Goal: Communication & Community: Answer question/provide support

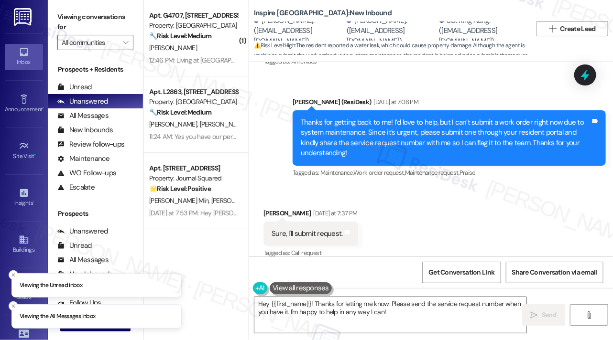
scroll to position [1121, 0]
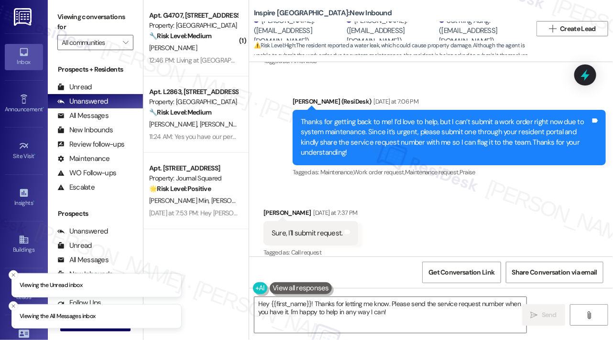
click at [362, 110] on div "Thanks for getting back to me! I’d love to help, but I can’t submit a work orde…" at bounding box center [449, 137] width 313 height 55
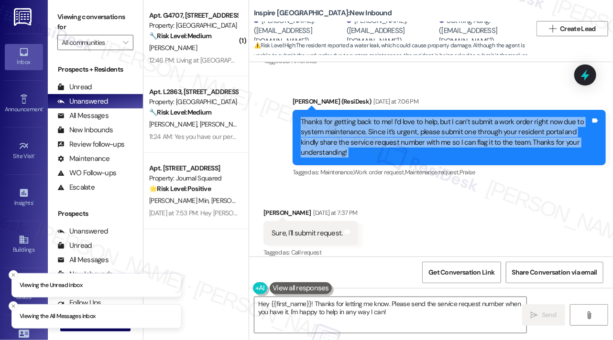
click at [362, 110] on div "Thanks for getting back to me! I’d love to help, but I can’t submit a work orde…" at bounding box center [449, 137] width 313 height 55
click at [476, 121] on div "Thanks for getting back to me! I’d love to help, but I can’t submit a work orde…" at bounding box center [446, 137] width 290 height 41
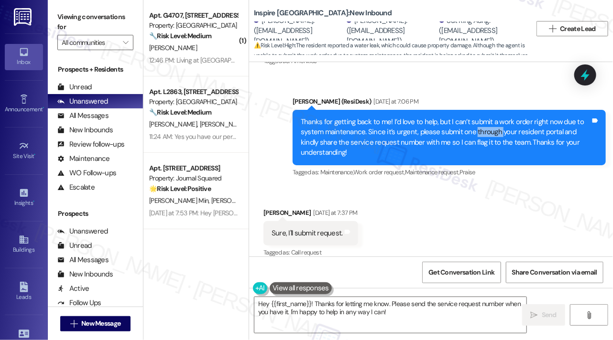
click at [476, 121] on div "Thanks for getting back to me! I’d love to help, but I can’t submit a work orde…" at bounding box center [446, 137] width 290 height 41
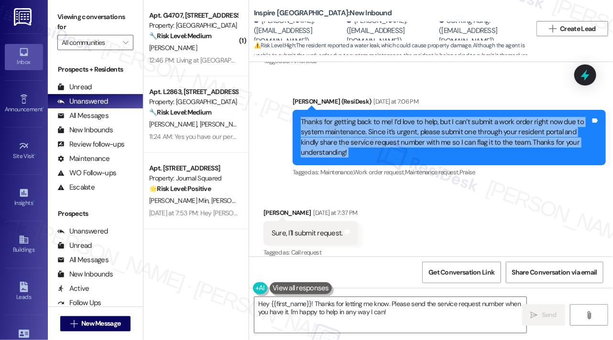
click at [476, 121] on div "Thanks for getting back to me! I’d love to help, but I can’t submit a work orde…" at bounding box center [446, 137] width 290 height 41
click at [383, 124] on div "Thanks for getting back to me! I’d love to help, but I can’t submit a work orde…" at bounding box center [446, 137] width 290 height 41
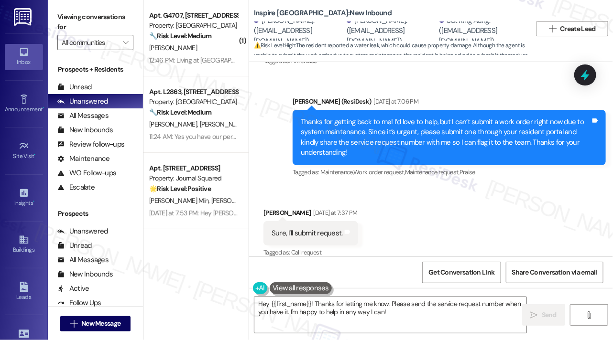
click at [383, 124] on div "Thanks for getting back to me! I’d love to help, but I can’t submit a work orde…" at bounding box center [446, 137] width 290 height 41
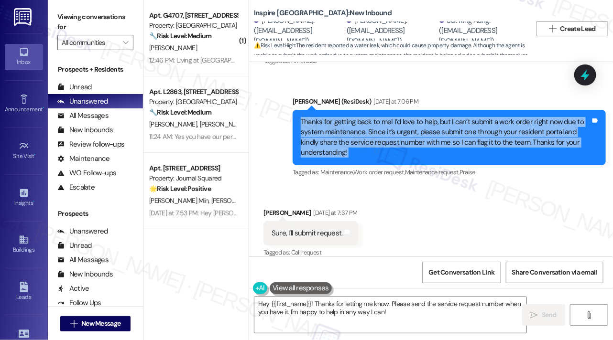
click at [383, 124] on div "Thanks for getting back to me! I’d love to help, but I can’t submit a work orde…" at bounding box center [446, 137] width 290 height 41
click at [406, 124] on div "Thanks for getting back to me! I’d love to help, but I can’t submit a work orde…" at bounding box center [446, 137] width 290 height 41
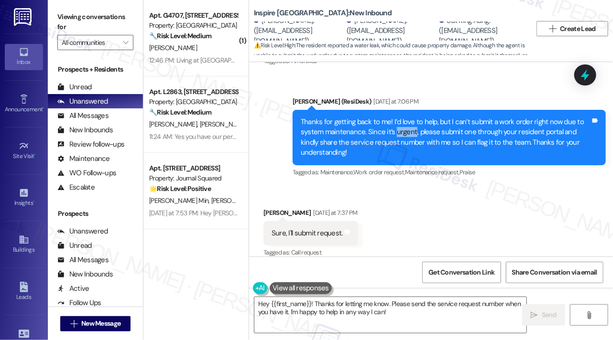
click at [406, 124] on div "Thanks for getting back to me! I’d love to help, but I can’t submit a work orde…" at bounding box center [446, 137] width 290 height 41
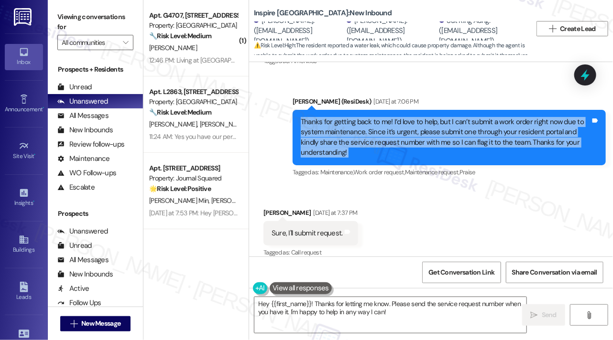
click at [406, 124] on div "Thanks for getting back to me! I’d love to help, but I can’t submit a work orde…" at bounding box center [446, 137] width 290 height 41
click at [349, 134] on div "Thanks for getting back to me! I’d love to help, but I can’t submit a work orde…" at bounding box center [446, 137] width 290 height 41
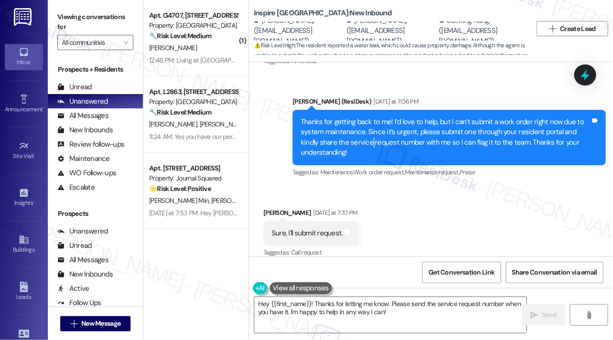
click at [349, 134] on div "Thanks for getting back to me! I’d love to help, but I can’t submit a work orde…" at bounding box center [446, 137] width 290 height 41
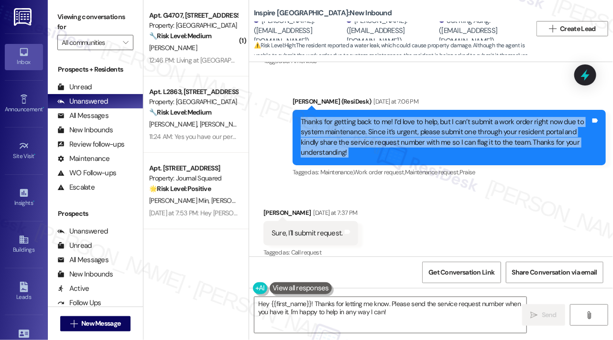
click at [349, 134] on div "Thanks for getting back to me! I’d love to help, but I can’t submit a work orde…" at bounding box center [446, 137] width 290 height 41
click at [414, 131] on div "Thanks for getting back to me! I’d love to help, but I can’t submit a work orde…" at bounding box center [446, 137] width 290 height 41
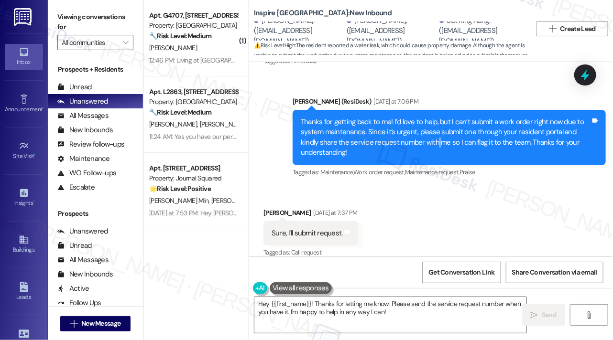
click at [414, 131] on div "Thanks for getting back to me! I’d love to help, but I can’t submit a work orde…" at bounding box center [446, 137] width 290 height 41
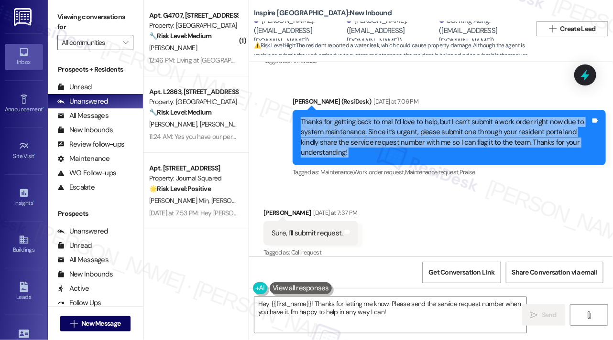
click at [414, 131] on div "Thanks for getting back to me! I’d love to help, but I can’t submit a work orde…" at bounding box center [446, 137] width 290 height 41
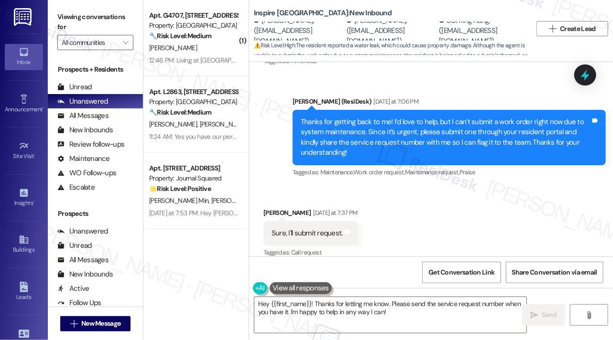
drag, startPoint x: 267, startPoint y: 301, endPoint x: 247, endPoint y: 300, distance: 20.6
click at [247, 300] on div "( 1 ) Apt. G4707, 4883 Riley Road Property: Madison Farms 🔧 Risk Level: Medium …" at bounding box center [377, 170] width 469 height 340
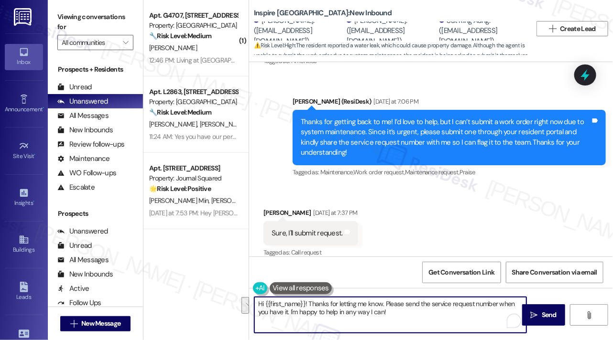
drag, startPoint x: 409, startPoint y: 314, endPoint x: 385, endPoint y: 302, distance: 26.7
click at [385, 302] on textarea "Hi {{first_name}}! Thanks for letting me know. Please send the service request …" at bounding box center [390, 315] width 272 height 36
drag, startPoint x: 398, startPoint y: 312, endPoint x: 289, endPoint y: 313, distance: 109.0
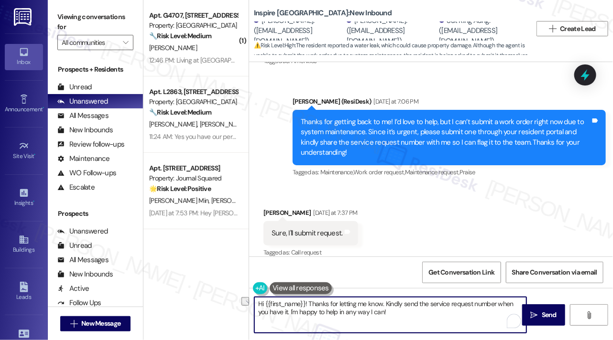
click at [289, 313] on textarea "Hi {{first_name}}! Thanks for letting me know. Kindly send the service request …" at bounding box center [390, 315] width 272 height 36
drag, startPoint x: 388, startPoint y: 303, endPoint x: 401, endPoint y: 309, distance: 13.9
click at [401, 309] on textarea "Hi {{first_name}}! Thanks for letting me know. Kindly send the service request …" at bounding box center [390, 315] width 272 height 36
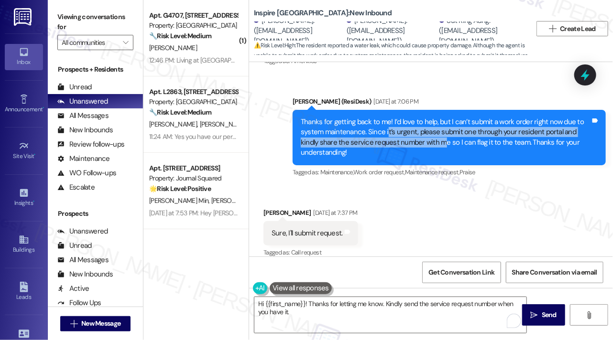
drag, startPoint x: 384, startPoint y: 123, endPoint x: 422, endPoint y: 136, distance: 39.8
click at [422, 136] on div "Thanks for getting back to me! I’d love to help, but I can’t submit a work orde…" at bounding box center [446, 137] width 290 height 41
click at [423, 136] on div "Thanks for getting back to me! I’d love to help, but I can’t submit a work orde…" at bounding box center [446, 137] width 290 height 41
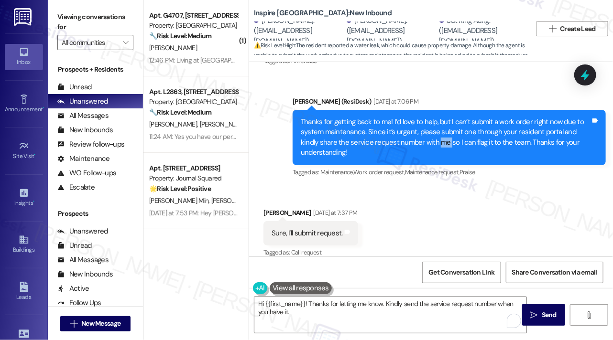
click at [423, 136] on div "Thanks for getting back to me! I’d love to help, but I can’t submit a work orde…" at bounding box center [446, 137] width 290 height 41
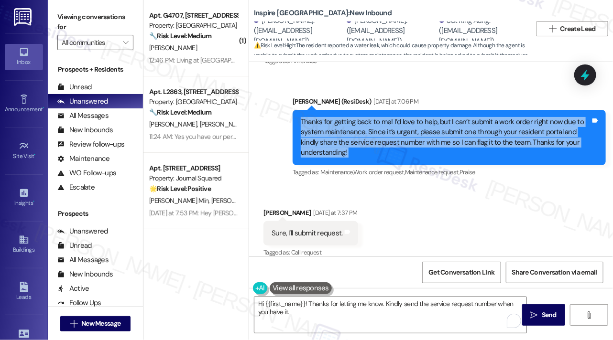
click at [423, 136] on div "Thanks for getting back to me! I’d love to help, but I can’t submit a work orde…" at bounding box center [446, 137] width 290 height 41
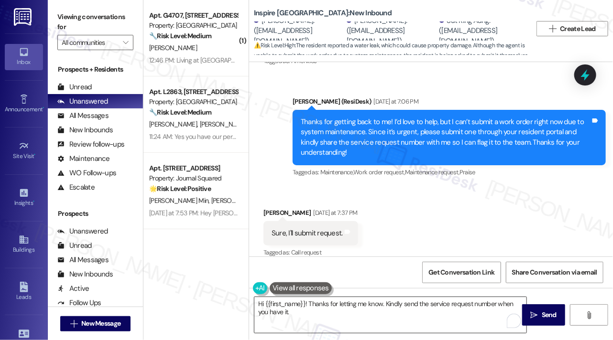
click at [320, 312] on textarea "Hi {{first_name}}! Thanks for letting me know. Kindly send the service request …" at bounding box center [390, 315] width 272 height 36
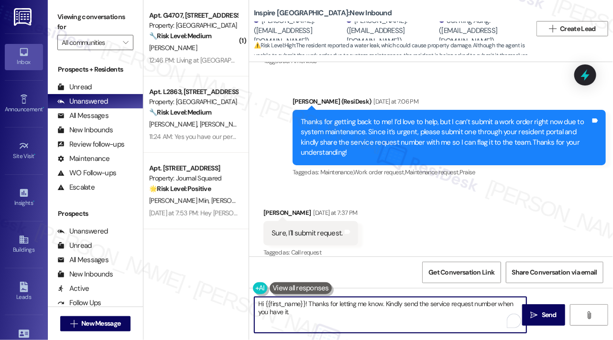
click at [275, 208] on div "Daniel Maru Yesterday at 7:37 PM" at bounding box center [310, 214] width 95 height 13
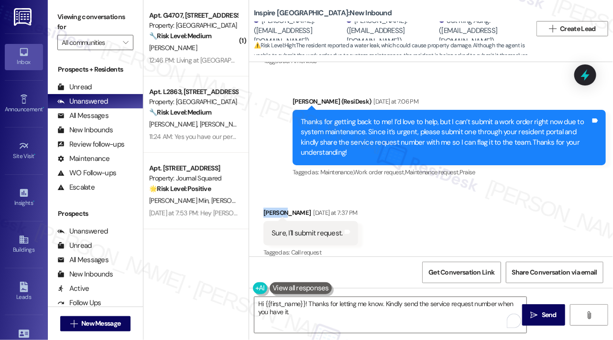
click at [275, 208] on div "Daniel Maru Yesterday at 7:37 PM" at bounding box center [310, 214] width 95 height 13
copy div "[PERSON_NAME]"
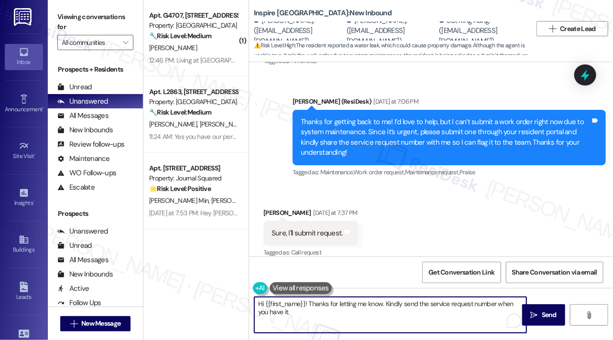
drag, startPoint x: 265, startPoint y: 305, endPoint x: 305, endPoint y: 298, distance: 41.3
click at [305, 298] on textarea "Hi {{first_name}}! Thanks for letting me know. Kindly send the service request …" at bounding box center [390, 315] width 272 height 36
paste textarea "[PERSON_NAME]"
click at [285, 303] on textarea "Hi Daniel! Thanks for letting me know. Kindly send the service request number w…" at bounding box center [390, 315] width 272 height 36
drag, startPoint x: 513, startPoint y: 304, endPoint x: 434, endPoint y: 303, distance: 78.4
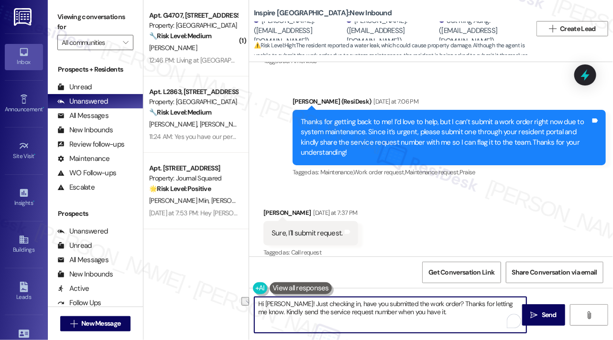
click at [434, 303] on textarea "Hi Daniel! Just checking in, have you submitted the work order? Thanks for lett…" at bounding box center [390, 315] width 272 height 36
click at [351, 313] on textarea "Hi Daniel! Just checking in, have you submitted the work order? Kindly send the…" at bounding box center [390, 315] width 272 height 36
click at [469, 303] on textarea "Hi Daniel! Just checking in, have you submitted the work order? Kindly send the…" at bounding box center [390, 315] width 272 height 36
click at [467, 303] on textarea "Hi Daniel! Just checking in, have you submitted the work order? Kindly send the…" at bounding box center [390, 315] width 272 height 36
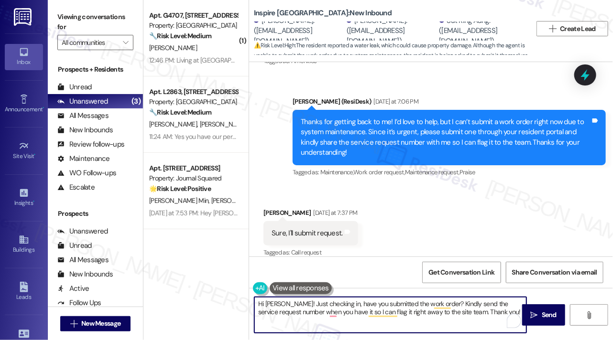
click at [470, 303] on textarea "Hi Daniel! Just checking in, have you submitted the work order? Kindly send the…" at bounding box center [390, 315] width 272 height 36
click at [467, 302] on textarea "Hi Daniel! Just checking in, have you submitted the work order? Kindly send the…" at bounding box center [390, 315] width 272 height 36
drag, startPoint x: 505, startPoint y: 315, endPoint x: 513, endPoint y: 313, distance: 8.5
click at [505, 315] on textarea "Hi [PERSON_NAME]! Just checking in, have you submitted the work order? Kindly s…" at bounding box center [390, 315] width 272 height 36
type textarea "Hi [PERSON_NAME]! Just checking in, have you submitted the work order? Kindly s…"
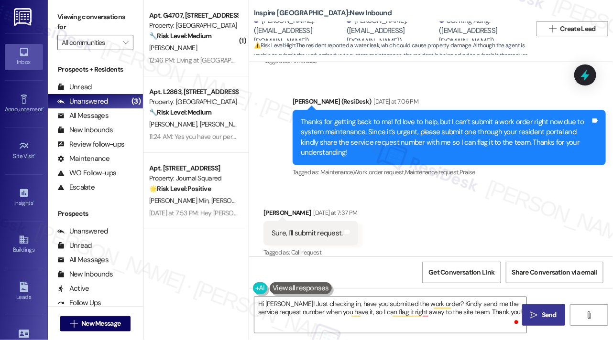
click at [534, 312] on icon "" at bounding box center [534, 316] width 7 height 8
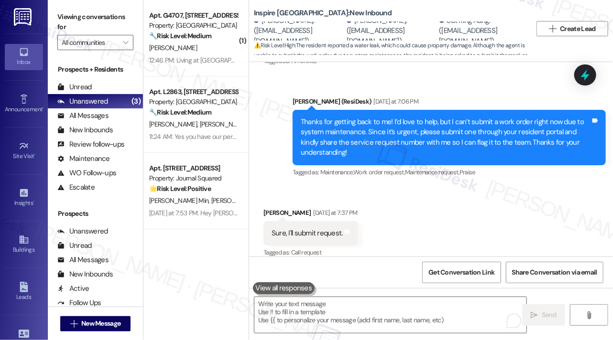
click at [316, 229] on div "Sure, I'll submit request. Tags and notes" at bounding box center [310, 233] width 95 height 24
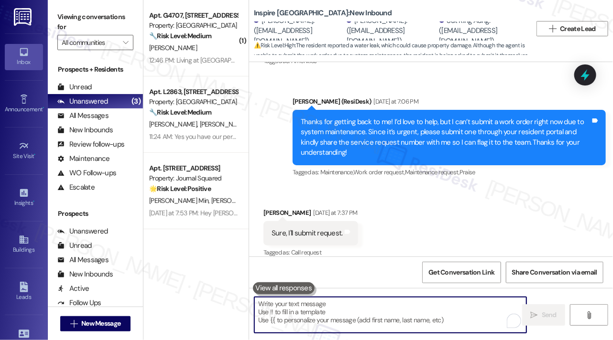
click at [294, 313] on textarea "To enrich screen reader interactions, please activate Accessibility in Grammarl…" at bounding box center [390, 315] width 272 height 36
click at [309, 313] on textarea "To enrich screen reader interactions, please activate Accessibility in Grammarl…" at bounding box center [390, 315] width 272 height 36
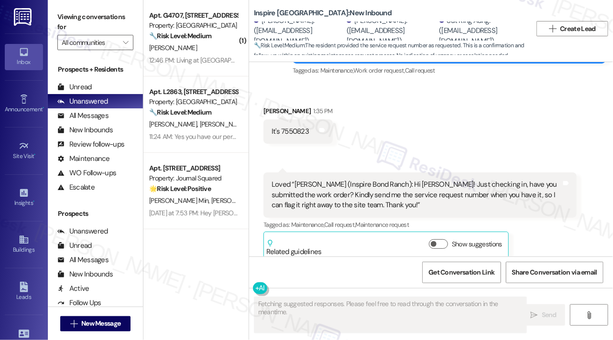
scroll to position [1395, 0]
click at [287, 126] on div "It's 7550823" at bounding box center [289, 131] width 37 height 10
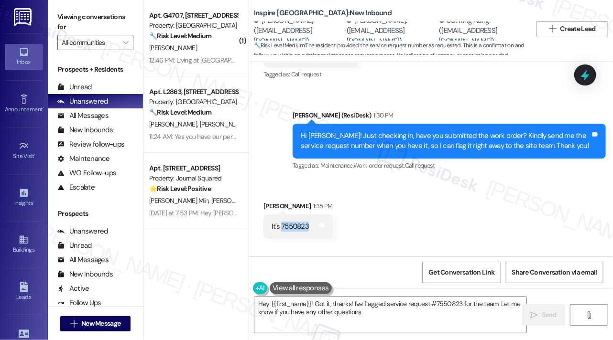
type textarea "Hey {{first_name}}! Got it, thanks! I've flagged service request #7550823 for t…"
click at [436, 131] on div "Hi [PERSON_NAME]! Just checking in, have you submitted the work order? Kindly s…" at bounding box center [446, 141] width 290 height 21
click at [393, 208] on div "Received via SMS [PERSON_NAME] 1:35 PM It's 7550823 Tags and notes Received via…" at bounding box center [431, 271] width 364 height 183
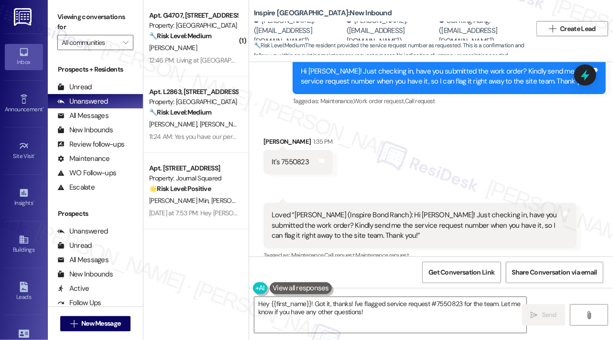
scroll to position [1347, 0]
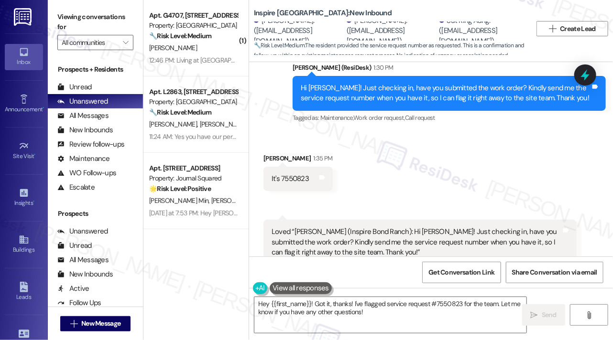
click at [293, 167] on div "It's 7550823 Tags and notes" at bounding box center [297, 179] width 69 height 24
click at [375, 83] on div "Hi [PERSON_NAME]! Just checking in, have you submitted the work order? Kindly s…" at bounding box center [446, 93] width 290 height 21
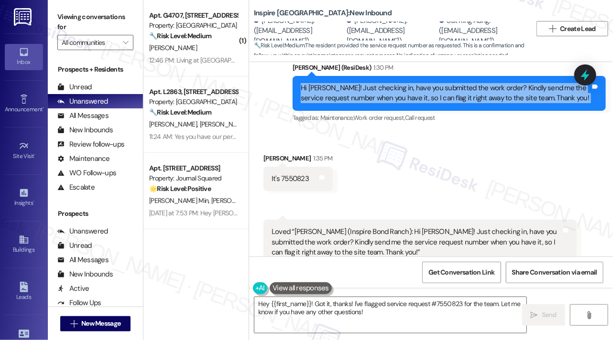
click at [375, 83] on div "Hi [PERSON_NAME]! Just checking in, have you submitted the work order? Kindly s…" at bounding box center [446, 93] width 290 height 21
click at [486, 83] on div "Hi [PERSON_NAME]! Just checking in, have you submitted the work order? Kindly s…" at bounding box center [446, 93] width 290 height 21
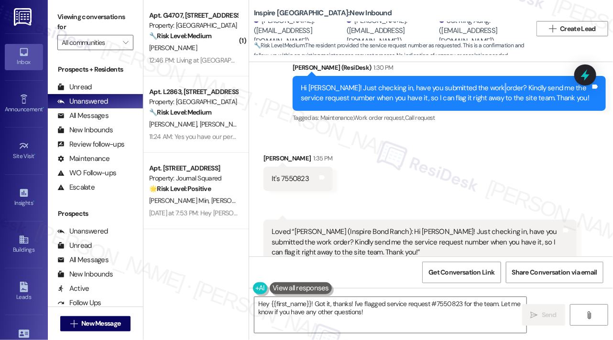
click at [486, 83] on div "Hi [PERSON_NAME]! Just checking in, have you submitted the work order? Kindly s…" at bounding box center [446, 93] width 290 height 21
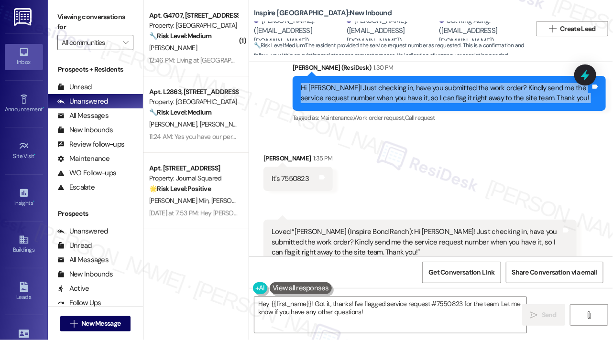
click at [486, 83] on div "Hi [PERSON_NAME]! Just checking in, have you submitted the work order? Kindly s…" at bounding box center [446, 93] width 290 height 21
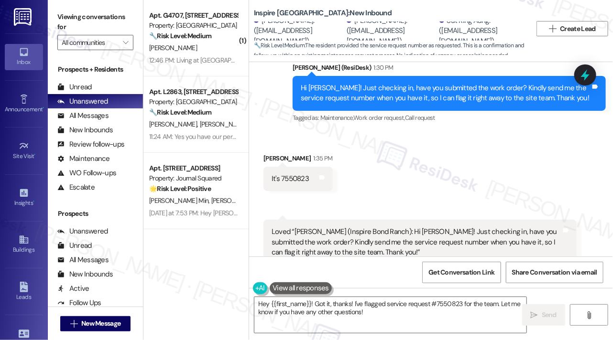
click at [408, 172] on div "Received via SMS [PERSON_NAME] 1:35 PM It's 7550823 Tags and notes Received via…" at bounding box center [431, 223] width 364 height 183
click at [438, 90] on div "Hi [PERSON_NAME]! Just checking in, have you submitted the work order? Kindly s…" at bounding box center [446, 93] width 290 height 21
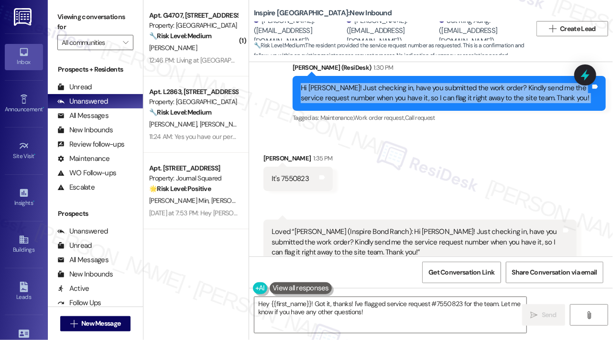
click at [438, 90] on div "Hi [PERSON_NAME]! Just checking in, have you submitted the work order? Kindly s…" at bounding box center [446, 93] width 290 height 21
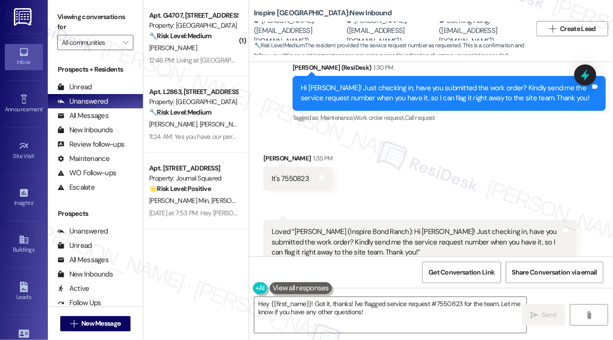
click at [392, 160] on div "Received via SMS [PERSON_NAME] 1:35 PM It's 7550823 Tags and notes Received via…" at bounding box center [431, 223] width 364 height 183
click at [296, 174] on div "It's 7550823" at bounding box center [289, 179] width 37 height 10
copy div "7550823"
click at [421, 162] on div "Received via SMS [PERSON_NAME] 1:35 PM It's 7550823 Tags and notes Received via…" at bounding box center [431, 223] width 364 height 183
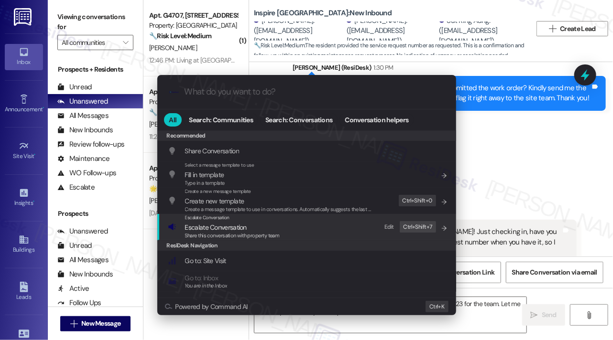
click at [277, 237] on span "Share this conversation with property team" at bounding box center [232, 235] width 95 height 7
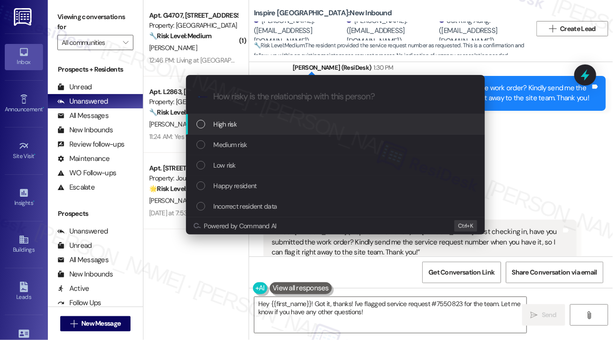
click at [255, 124] on div "High risk" at bounding box center [336, 124] width 280 height 11
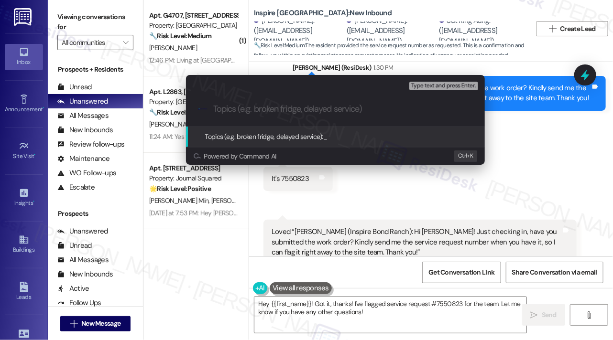
type input "W"
paste input "7550823"
click at [347, 111] on input "Follow up on WO#7550823 -" at bounding box center [339, 109] width 252 height 10
click at [386, 112] on input "Follow up on WO#7550823 -" at bounding box center [339, 109] width 252 height 10
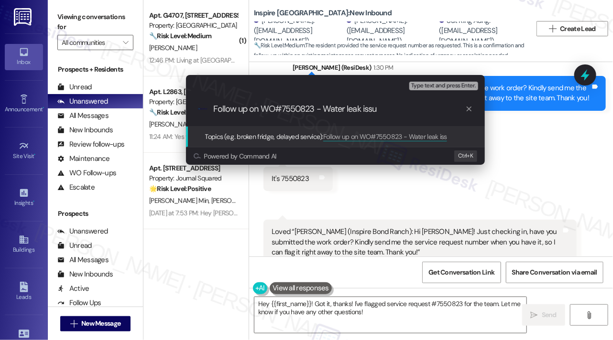
type input "Follow up on WO#7550823 - Water leak issue"
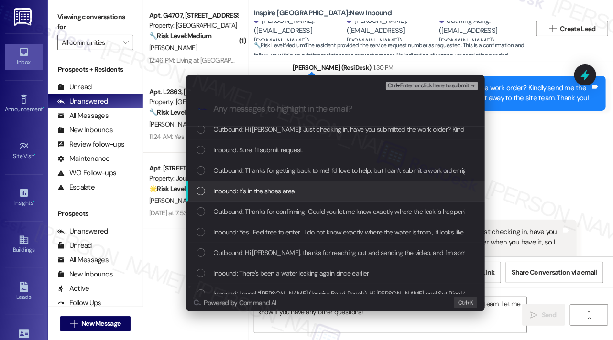
scroll to position [96, 0]
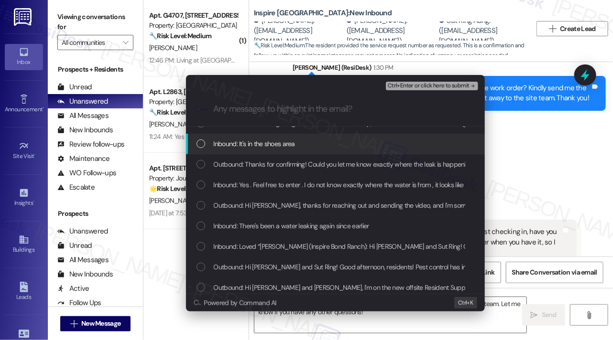
click at [288, 147] on span "Inbound: It's in the shoes area" at bounding box center [254, 144] width 81 height 11
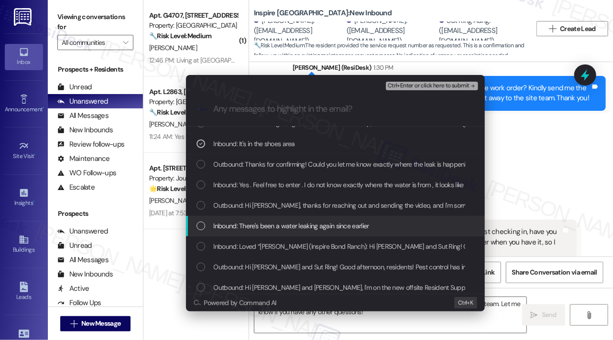
click at [324, 231] on div "Inbound: There's been a water leaking again since earlier" at bounding box center [335, 226] width 299 height 21
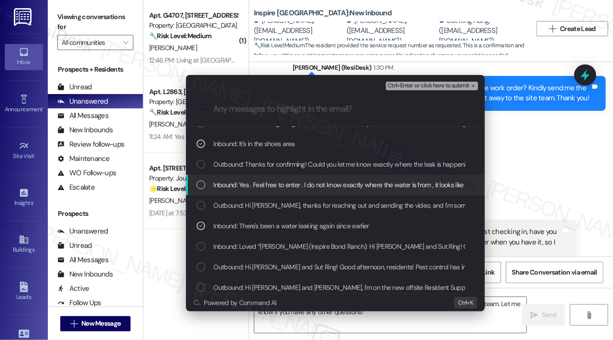
click at [267, 184] on span "Inbound: Yes . Feel free to enter . I do not know exactly where the water is fr…" at bounding box center [359, 185] width 290 height 11
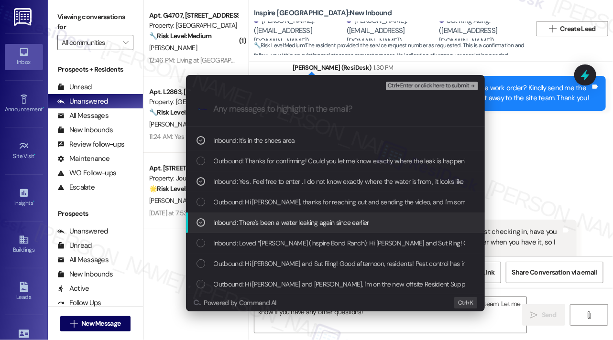
scroll to position [99, 0]
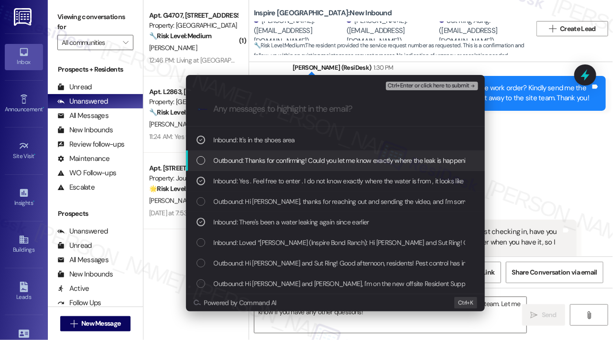
click at [403, 85] on span "Ctrl+Enter or click here to submit" at bounding box center [429, 86] width 82 height 7
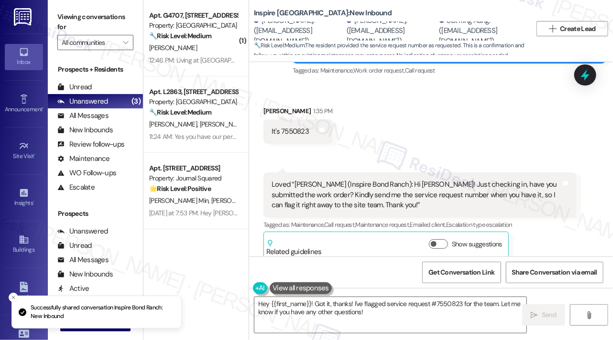
scroll to position [1395, 0]
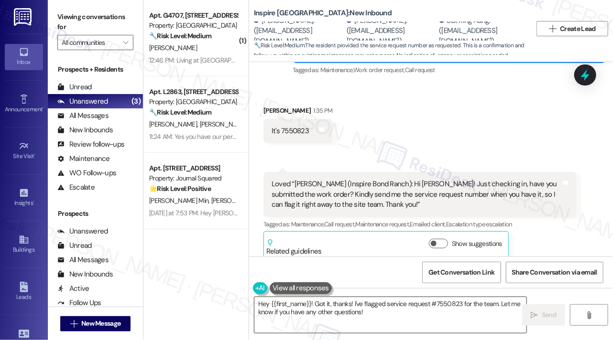
click at [370, 313] on textarea "Hey {{first_name}}! Got it, thanks! I've flagged service request #7550823 for t…" at bounding box center [390, 315] width 272 height 36
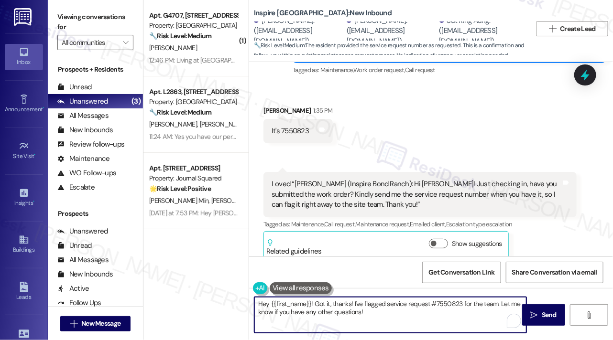
click at [370, 313] on textarea "Hey {{first_name}}! Got it, thanks! I've flagged service request #7550823 for t…" at bounding box center [390, 315] width 272 height 36
click at [423, 314] on textarea "Great! I've notified the team, and I hope it will be resolved soon. If anything…" at bounding box center [390, 315] width 272 height 36
click at [444, 305] on textarea "Great! I've notified the team, and I hope it will be resolved soon. If anything…" at bounding box center [390, 315] width 272 height 36
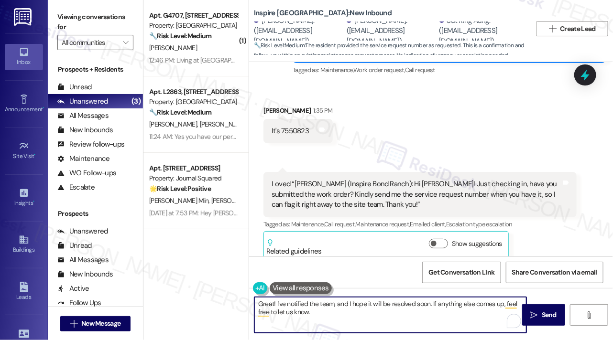
click at [444, 305] on textarea "Great! I've notified the team, and I hope it will be resolved soon. If anything…" at bounding box center [390, 315] width 272 height 36
click at [334, 309] on textarea "Great! I've notified the team, and I hope it will be resolved soon. If anything…" at bounding box center [390, 315] width 272 height 36
drag, startPoint x: 310, startPoint y: 314, endPoint x: 505, endPoint y: 300, distance: 196.0
click at [505, 300] on textarea "Great! I've notified the team, and I hope it will be resolved soon. If anything…" at bounding box center [390, 315] width 272 height 36
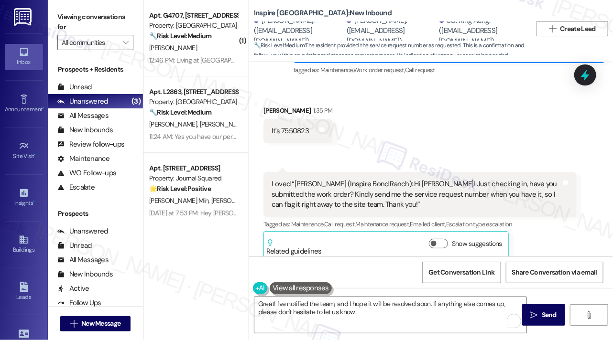
click at [273, 106] on div "[PERSON_NAME] 1:35 PM" at bounding box center [297, 112] width 69 height 13
copy div "[PERSON_NAME]"
click at [268, 298] on textarea "Great! I've notified the team, and I hope it will be resolved soon. If anything…" at bounding box center [390, 315] width 272 height 36
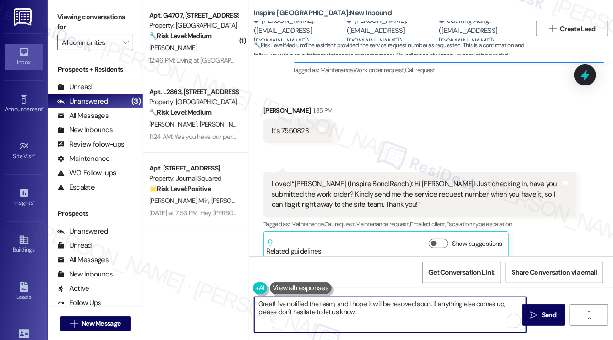
click at [268, 298] on textarea "Great! I've notified the team, and I hope it will be resolved soon. If anything…" at bounding box center [390, 315] width 272 height 36
paste textarea "[PERSON_NAME]"
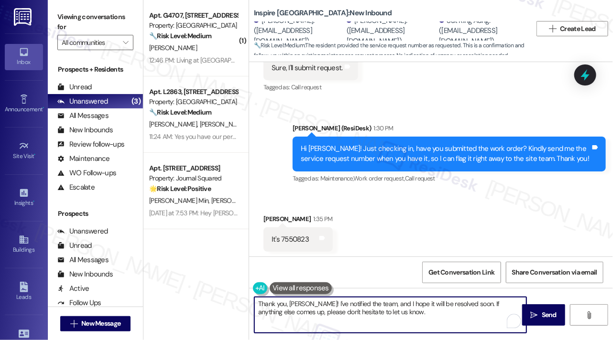
scroll to position [1252, 0]
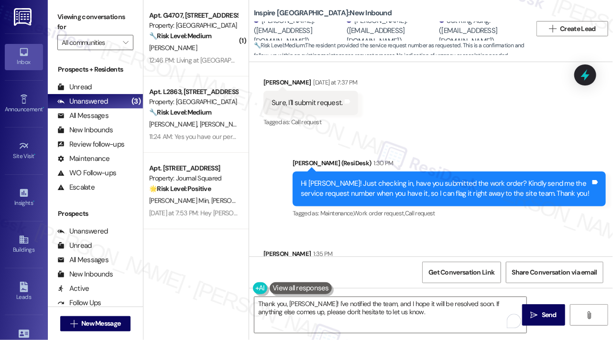
click at [344, 179] on div "Hi [PERSON_NAME]! Just checking in, have you submitted the work order? Kindly s…" at bounding box center [446, 189] width 290 height 21
click at [296, 304] on textarea "Thank you, [PERSON_NAME]! I've notified the team, and I hope it will be resolve…" at bounding box center [390, 315] width 272 height 36
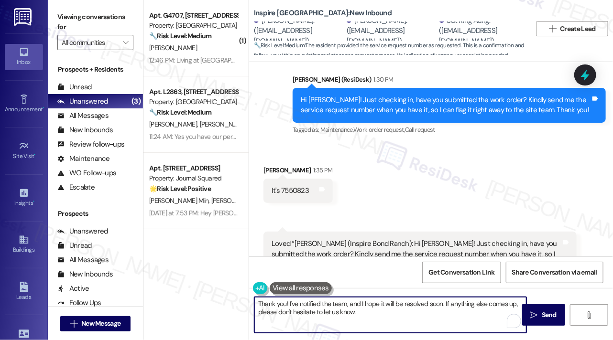
scroll to position [1395, 0]
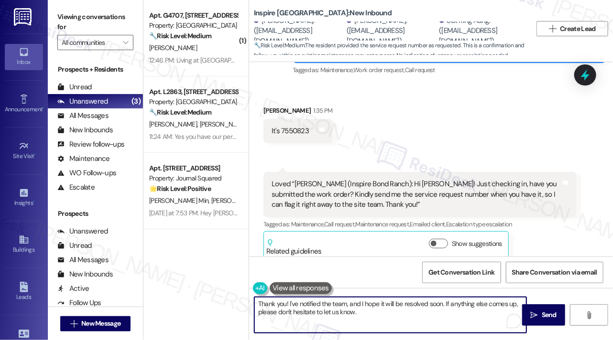
click at [381, 302] on textarea "Thank you! I've notified the team, and I hope it will be resolved soon. If anyt…" at bounding box center [390, 315] width 272 height 36
click at [356, 303] on textarea "Thank you! I've notified the team, and I hope it will be resolved soon. If anyt…" at bounding box center [390, 315] width 272 height 36
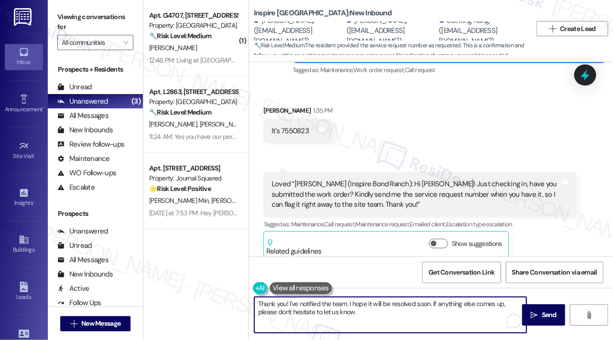
click at [407, 313] on textarea "Thank you! I've notified the team. I hope it will be resolved soon. If anything…" at bounding box center [390, 315] width 272 height 36
click at [380, 309] on textarea "Thank you! I've notified the team. I hope it will be resolved soon. If anything…" at bounding box center [390, 315] width 272 height 36
drag, startPoint x: 260, startPoint y: 304, endPoint x: 248, endPoint y: 304, distance: 11.9
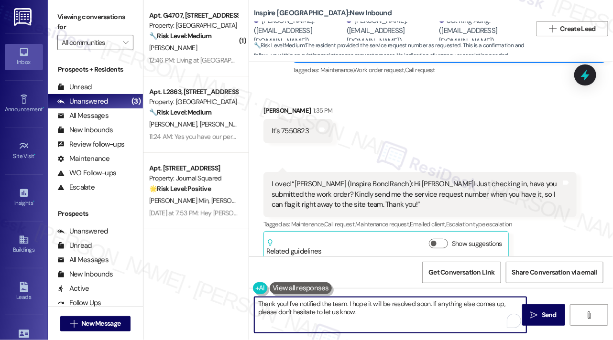
click at [248, 304] on div "( 1 ) Apt. G4707, [STREET_ADDRESS][PERSON_NAME] Property: [GEOGRAPHIC_DATA] 🔧 R…" at bounding box center [377, 170] width 469 height 340
click at [380, 310] on textarea "Thank you! I've notified the team. I hope it will be resolved soon. If anything…" at bounding box center [390, 315] width 272 height 36
type textarea "Thank you! I've notified the team. I hope it will be resolved soon. If anything…"
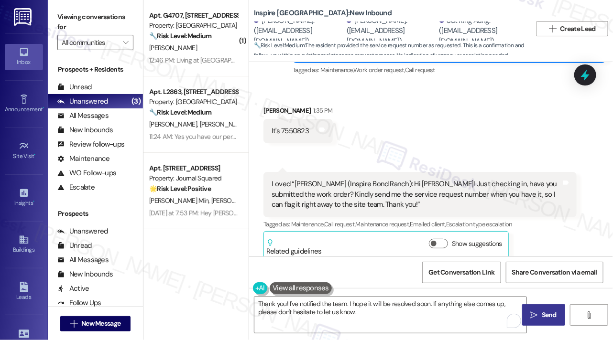
click at [529, 312] on span " Send" at bounding box center [544, 315] width 30 height 10
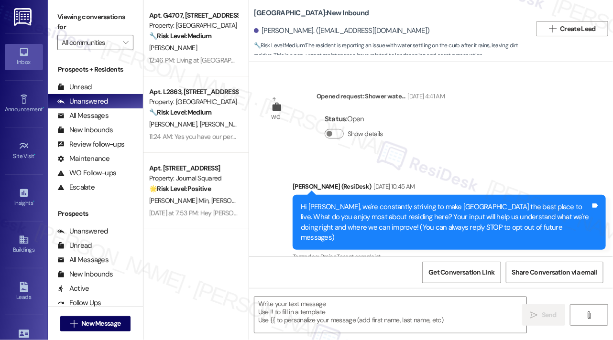
scroll to position [4822, 0]
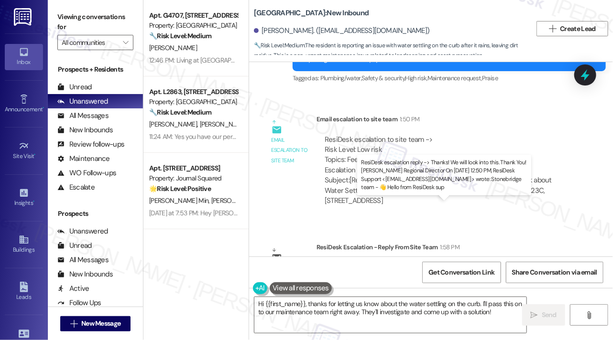
click at [401, 263] on div "ResiDesk escalation reply -> Thanks! We will look into this. Thank You! Connie …" at bounding box center [446, 283] width 242 height 40
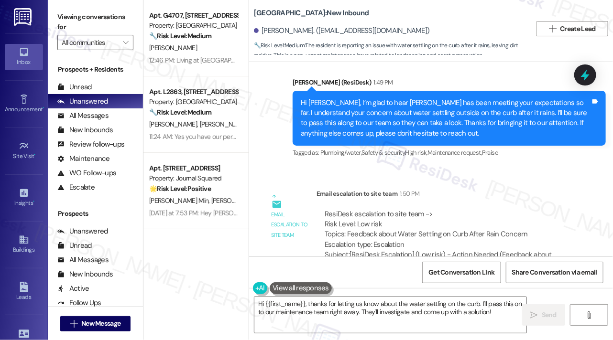
scroll to position [4630, 0]
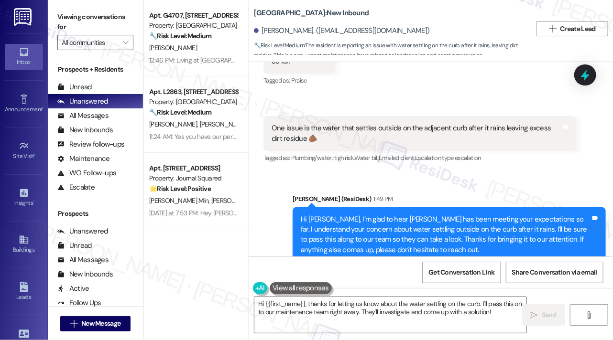
click at [369, 215] on div "Hi Andre, I’m glad to hear Stonebridge has been meeting your expectations so fa…" at bounding box center [446, 235] width 290 height 41
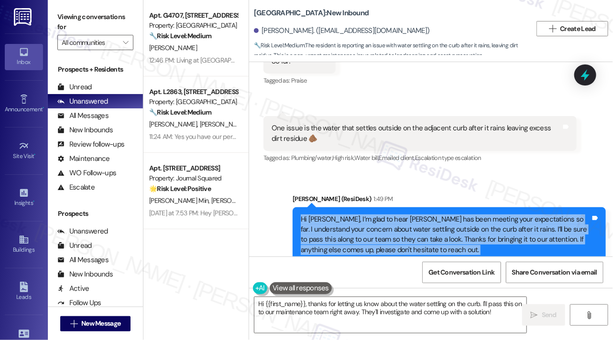
click at [369, 215] on div "Hi Andre, I’m glad to hear Stonebridge has been meeting your expectations so fa…" at bounding box center [446, 235] width 290 height 41
click at [410, 215] on div "Hi Andre, I’m glad to hear Stonebridge has been meeting your expectations so fa…" at bounding box center [446, 235] width 290 height 41
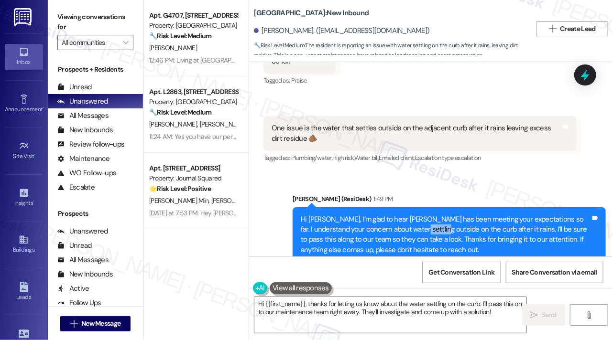
click at [410, 215] on div "Hi Andre, I’m glad to hear Stonebridge has been meeting your expectations so fa…" at bounding box center [446, 235] width 290 height 41
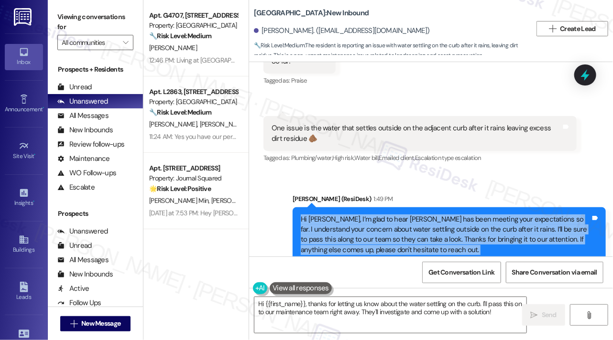
click at [410, 215] on div "Hi Andre, I’m glad to hear Stonebridge has been meeting your expectations so fa…" at bounding box center [446, 235] width 290 height 41
click at [366, 215] on div "Hi Andre, I’m glad to hear Stonebridge has been meeting your expectations so fa…" at bounding box center [446, 235] width 290 height 41
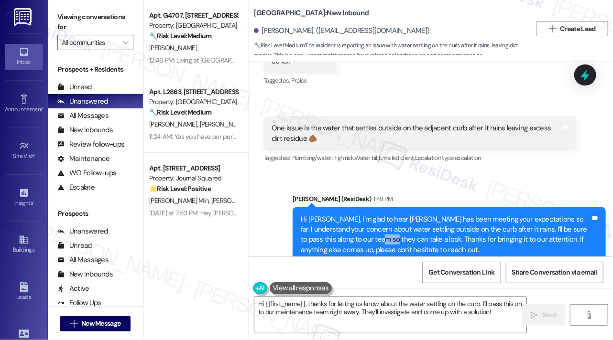
click at [366, 215] on div "Hi Andre, I’m glad to hear Stonebridge has been meeting your expectations so fa…" at bounding box center [446, 235] width 290 height 41
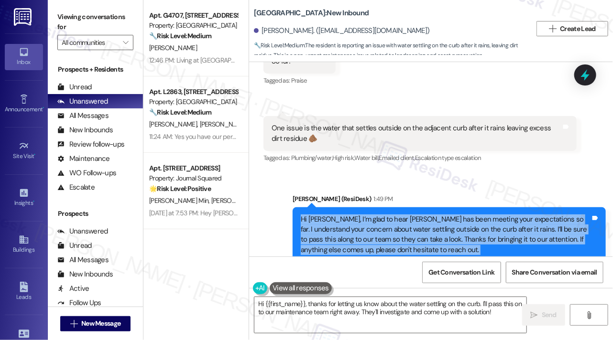
click at [366, 215] on div "Hi Andre, I’m glad to hear Stonebridge has been meeting your expectations so fa…" at bounding box center [446, 235] width 290 height 41
click at [408, 215] on div "Hi Andre, I’m glad to hear Stonebridge has been meeting your expectations so fa…" at bounding box center [446, 235] width 290 height 41
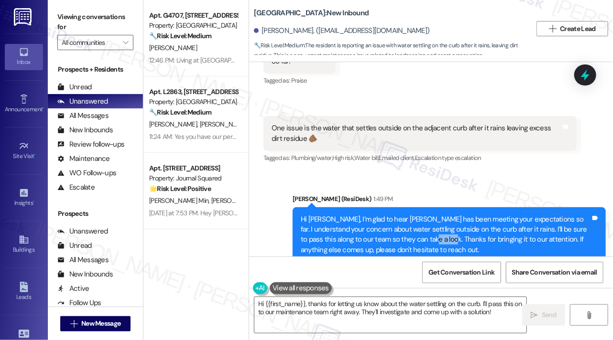
click at [408, 215] on div "Hi Andre, I’m glad to hear Stonebridge has been meeting your expectations so fa…" at bounding box center [446, 235] width 290 height 41
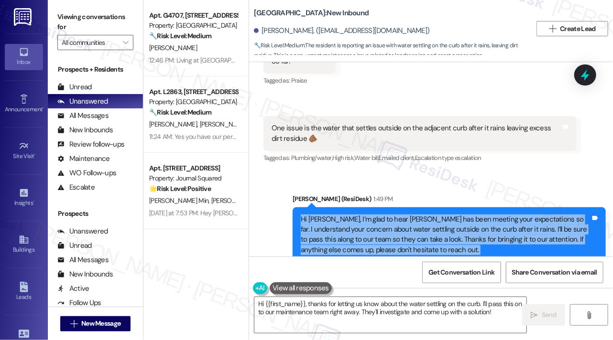
click at [408, 215] on div "Hi Andre, I’m glad to hear Stonebridge has been meeting your expectations so fa…" at bounding box center [446, 235] width 290 height 41
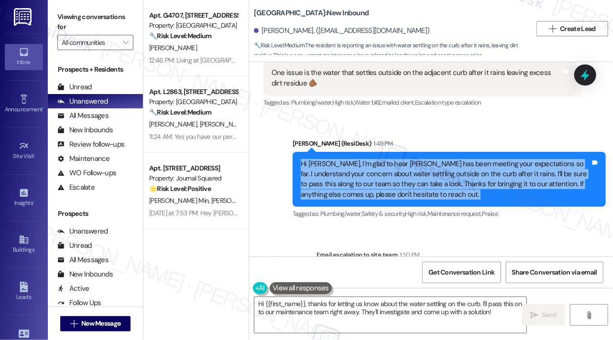
scroll to position [4822, 0]
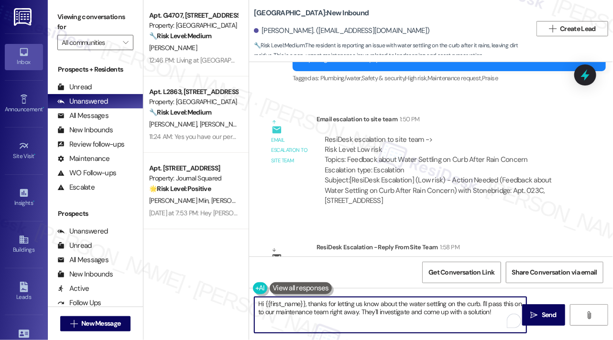
drag, startPoint x: 308, startPoint y: 304, endPoint x: 498, endPoint y: 323, distance: 190.7
click at [497, 324] on textarea "Hi {{first_name}}, thanks for letting us know about the water settling on the c…" at bounding box center [390, 315] width 272 height 36
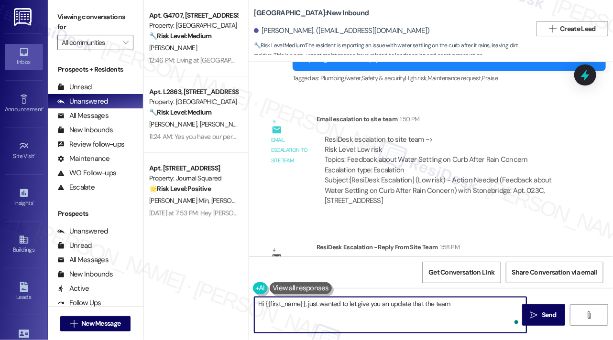
paste textarea "We will look into this."
click at [458, 303] on textarea "Hi {{first_name}}, just wanted to let give you an update that the team We will …" at bounding box center [390, 315] width 272 height 36
click at [499, 307] on textarea "Hi {{first_name}}, just wanted to let give you an update that the team will loo…" at bounding box center [390, 315] width 272 height 36
drag, startPoint x: 497, startPoint y: 303, endPoint x: 484, endPoint y: 301, distance: 13.5
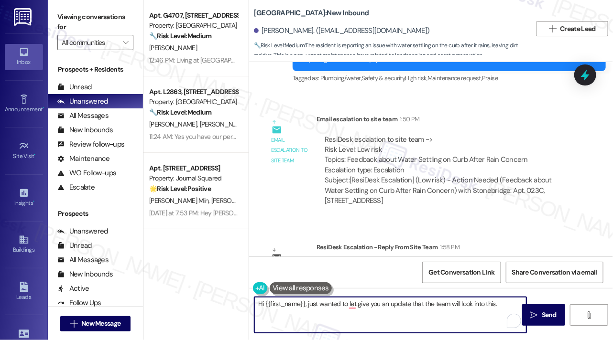
click at [484, 301] on textarea "Hi {{first_name}}, just wanted to let give you an update that the team will loo…" at bounding box center [390, 315] width 272 height 36
type textarea "Hi {{first_name}}, just wanted to let give you an update that the team will loo…"
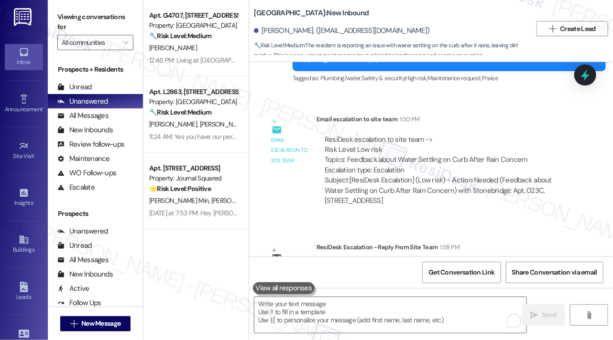
drag, startPoint x: 79, startPoint y: 19, endPoint x: 77, endPoint y: 11, distance: 8.3
click at [79, 19] on label "Viewing conversations for" at bounding box center [95, 22] width 76 height 25
click at [314, 302] on textarea "To enrich screen reader interactions, please activate Accessibility in Grammarl…" at bounding box center [390, 315] width 272 height 36
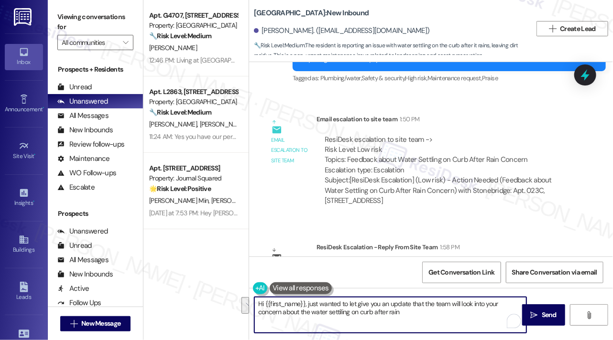
click at [345, 320] on textarea "Hi {{first_name}}, just wanted to let give you an update that the team will loo…" at bounding box center [390, 315] width 272 height 36
drag, startPoint x: 397, startPoint y: 315, endPoint x: 308, endPoint y: 302, distance: 89.4
click at [308, 302] on textarea "Hi {{first_name}}, just wanted to let give you an update that the team will loo…" at bounding box center [390, 315] width 272 height 36
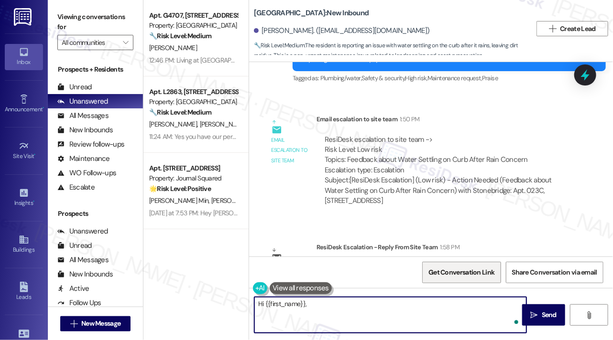
paste textarea "I just wanted to give you an update—the team will be looking into your concern …"
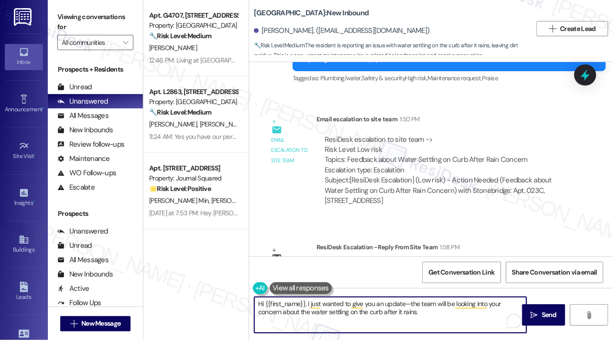
click at [405, 301] on textarea "Hi {{first_name}}, I just wanted to give you an update—the team will be looking…" at bounding box center [390, 315] width 272 height 36
click at [440, 310] on textarea "Hi {{first_name}}, I just wanted to give you an update that the team will be lo…" at bounding box center [390, 315] width 272 height 36
click at [441, 310] on textarea "Hi {{first_name}}, I just wanted to give you an update that the team will be lo…" at bounding box center [390, 315] width 272 height 36
click at [442, 311] on textarea "Hi {{first_name}}, I just wanted to give you an update that the team will be lo…" at bounding box center [390, 315] width 272 height 36
click at [442, 312] on textarea "Hi {{first_name}}, I just wanted to give you an update that the team will be lo…" at bounding box center [390, 315] width 272 height 36
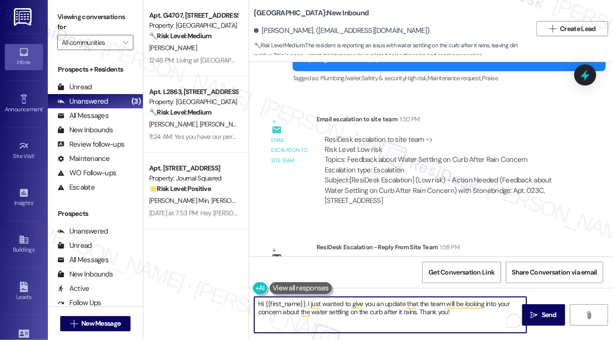
click at [436, 309] on textarea "Hi {{first_name}}, I just wanted to give you an update that the team will be lo…" at bounding box center [390, 315] width 272 height 36
click at [401, 311] on textarea "Hi {{first_name}}, I just wanted to give you an update that the team will be lo…" at bounding box center [390, 315] width 272 height 36
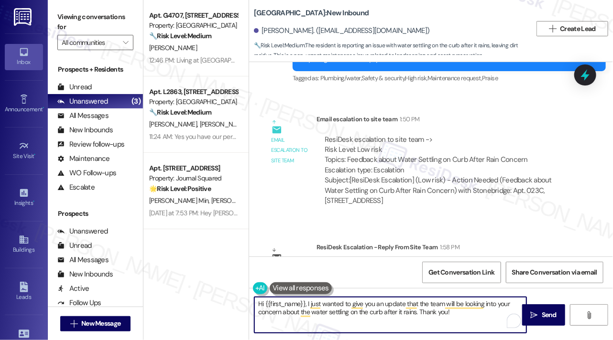
click at [401, 311] on textarea "Hi {{first_name}}, I just wanted to give you an update that the team will be lo…" at bounding box center [390, 315] width 272 height 36
type textarea "Hi {{first_name}}, I just wanted to give you an update that the team will be lo…"
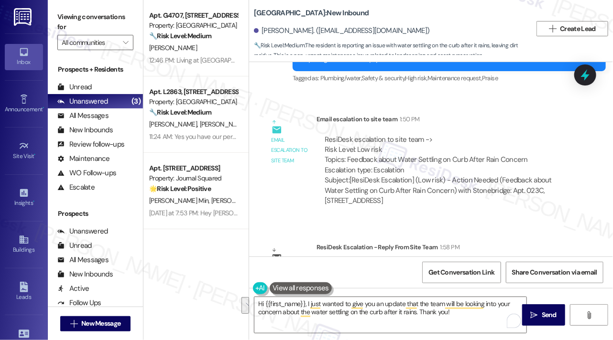
click at [477, 263] on div "ResiDesk escalation reply -> Thanks! We will look into this. Thank You! Connie …" at bounding box center [447, 283] width 246 height 41
click at [538, 313] on span " Send" at bounding box center [544, 315] width 30 height 10
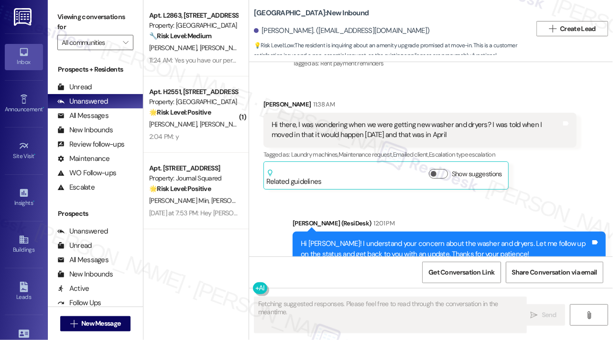
scroll to position [1960, 0]
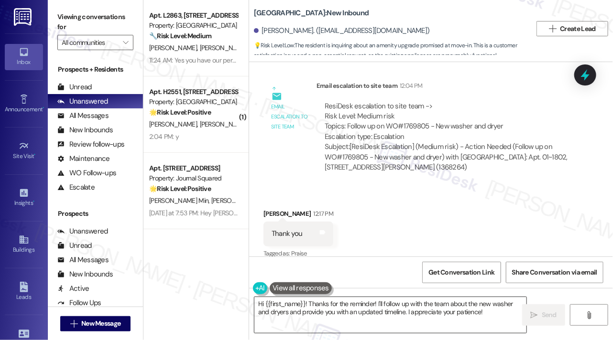
click at [316, 304] on textarea "Hi {{first_name}}! Thanks for the reminder! I'll follow up with the team about …" at bounding box center [390, 315] width 272 height 36
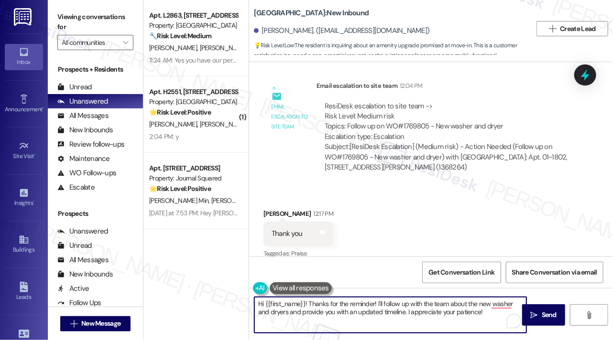
drag, startPoint x: 486, startPoint y: 313, endPoint x: 311, endPoint y: 300, distance: 175.4
click at [316, 300] on textarea "Hi {{first_name}}! Thanks for the reminder! I'll follow up with the team about …" at bounding box center [390, 315] width 272 height 36
drag, startPoint x: 307, startPoint y: 302, endPoint x: 495, endPoint y: 316, distance: 188.9
click at [495, 316] on textarea "Hi {{first_name}}! Thanks for the reminder! I'll follow up with the team about …" at bounding box center [390, 315] width 272 height 36
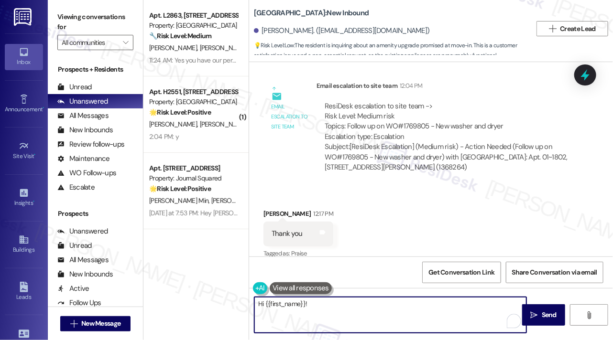
paste textarea "We've completed all the steps to get the new machines and are just waiting on f…"
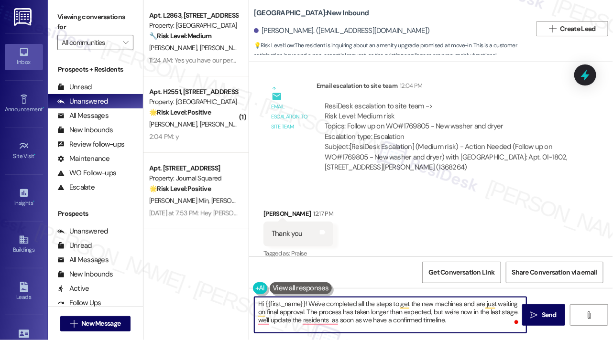
click at [309, 304] on textarea "Hi {{first_name}}! We've completed all the steps to get the new machines and ar…" at bounding box center [390, 315] width 272 height 36
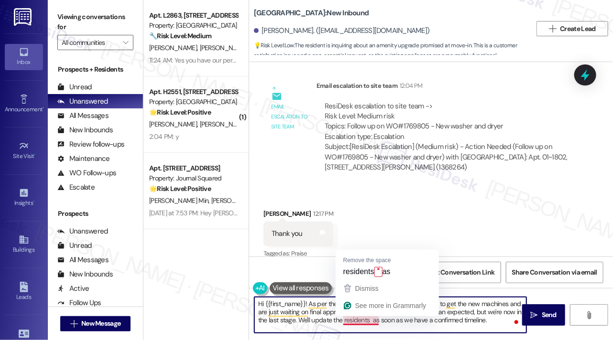
click at [351, 319] on textarea "Hi {{first_name}}! As per the team, we've completed all the steps to get the ne…" at bounding box center [390, 315] width 272 height 36
click at [391, 323] on textarea "Hi {{first_name}}! As per the team, we've completed all the steps to get the ne…" at bounding box center [390, 315] width 272 height 36
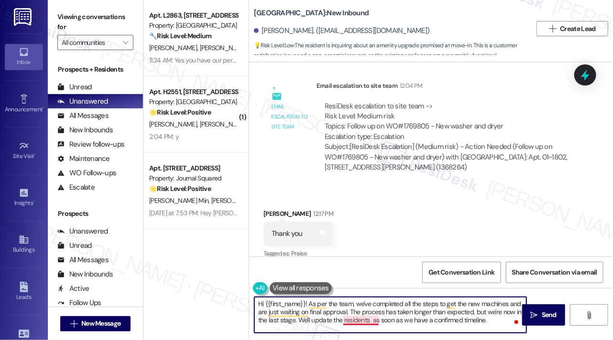
click at [358, 319] on textarea "Hi {{first_name}}! As per the team, we've completed all the steps to get the ne…" at bounding box center [390, 315] width 272 height 36
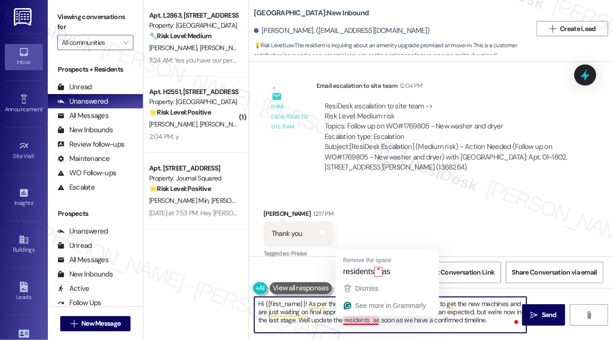
click at [358, 319] on textarea "Hi {{first_name}}! As per the team, we've completed all the steps to get the ne…" at bounding box center [390, 315] width 272 height 36
click at [300, 319] on textarea "Hi {{first_name}}! As per the team, we've completed all the steps to get the ne…" at bounding box center [390, 315] width 272 height 36
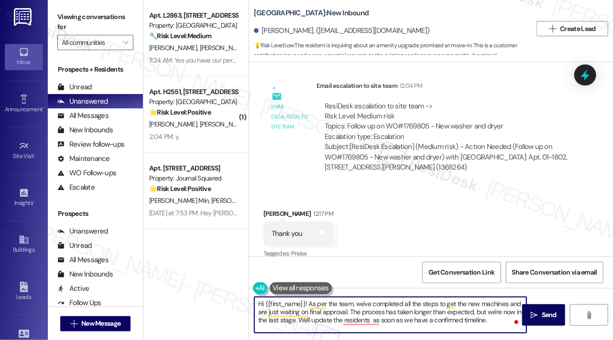
click at [300, 319] on textarea "Hi {{first_name}}! As per the team, we've completed all the steps to get the ne…" at bounding box center [390, 315] width 272 height 36
click at [358, 320] on textarea "Hi {{first_name}}! As per the team, we've completed all the steps to get the ne…" at bounding box center [390, 315] width 272 height 36
click at [356, 323] on textarea "Hi {{first_name}}! As per the team, we've completed all the steps to get the ne…" at bounding box center [390, 315] width 272 height 36
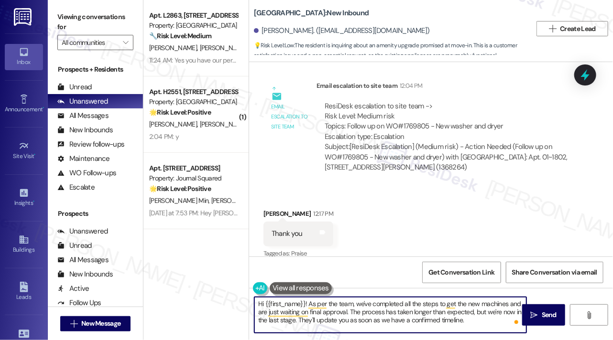
click at [356, 323] on textarea "Hi {{first_name}}! As per the team, we've completed all the steps to get the ne…" at bounding box center [390, 315] width 272 height 36
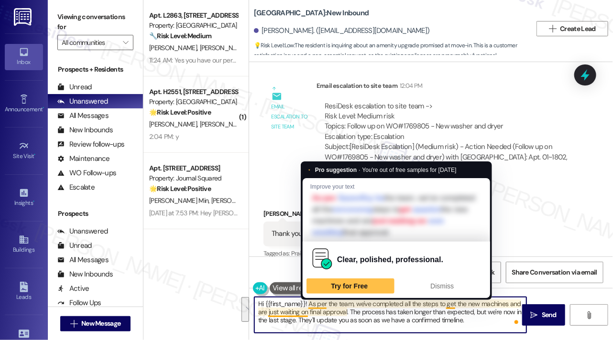
click at [325, 301] on textarea "Hi {{first_name}}! As per the team, we've completed all the steps to get the ne…" at bounding box center [390, 315] width 272 height 36
click at [369, 310] on textarea "Hi {{first_name}}! As per the team, we've completed all the steps to get the ne…" at bounding box center [390, 315] width 272 height 36
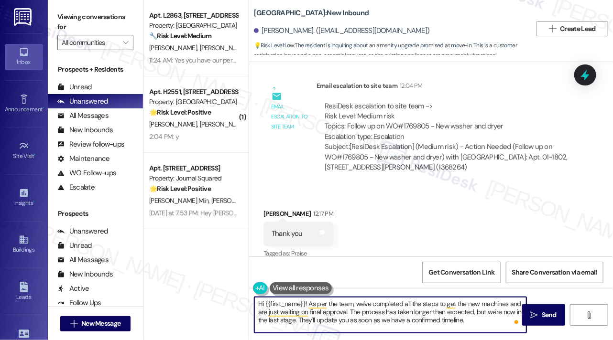
click at [369, 310] on textarea "Hi {{first_name}}! As per the team, we've completed all the steps to get the ne…" at bounding box center [390, 315] width 272 height 36
click at [436, 315] on textarea "Hi {{first_name}}! As per the team, we've completed all the steps to get the ne…" at bounding box center [390, 315] width 272 height 36
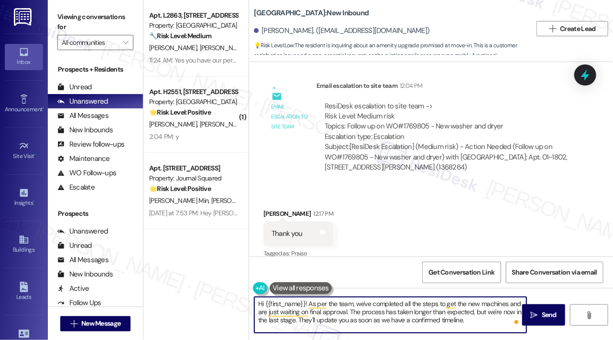
click at [436, 315] on textarea "Hi {{first_name}}! As per the team, we've completed all the steps to get the ne…" at bounding box center [390, 315] width 272 height 36
click at [467, 322] on textarea "Hi {{first_name}}! As per the team, we've completed all the steps to get the ne…" at bounding box center [390, 315] width 272 height 36
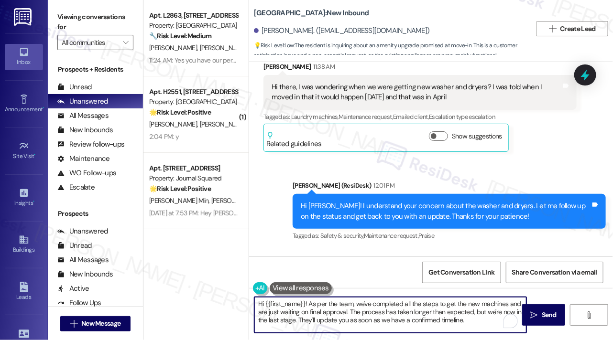
scroll to position [0, 0]
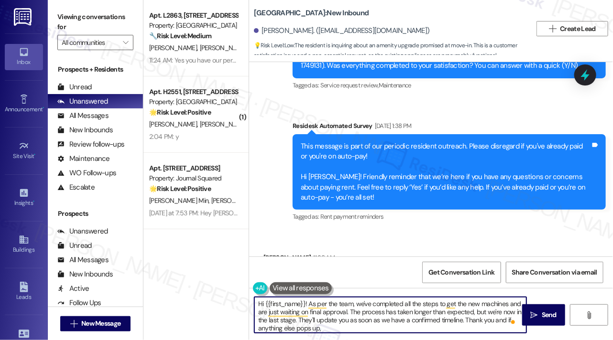
click at [496, 159] on div "This message is part of our periodic resident outreach. Please disregard if you…" at bounding box center [446, 172] width 290 height 62
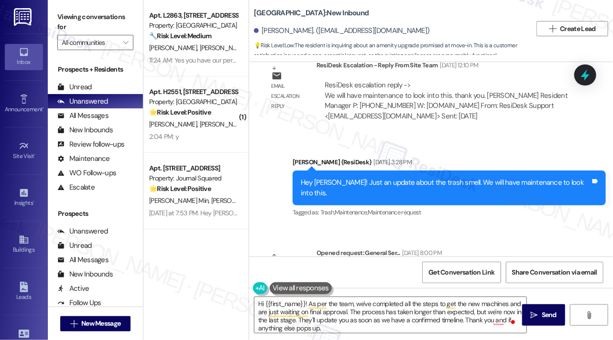
scroll to position [1052, 0]
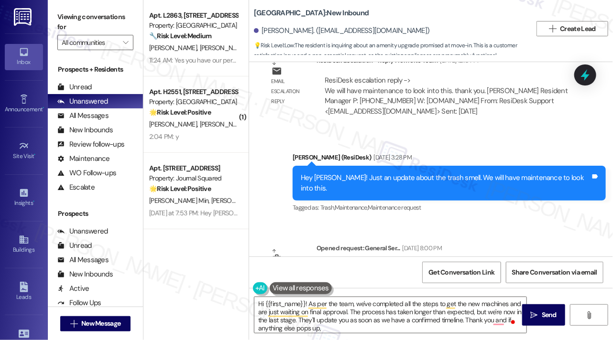
click at [448, 173] on div "Hey Sydney! Just an update about the trash smell. We will have maintenance to l…" at bounding box center [446, 183] width 290 height 21
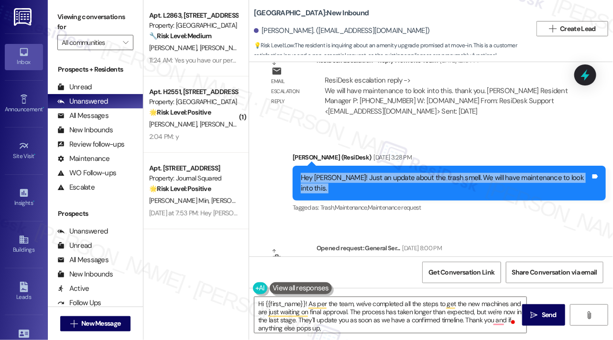
click at [448, 173] on div "Hey Sydney! Just an update about the trash smell. We will have maintenance to l…" at bounding box center [446, 183] width 290 height 21
click at [490, 181] on div "Hey Sydney! Just an update about the trash smell. We will have maintenance to l…" at bounding box center [446, 183] width 290 height 21
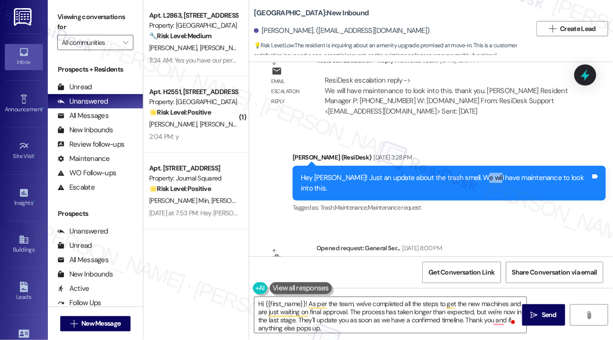
click at [490, 181] on div "Hey Sydney! Just an update about the trash smell. We will have maintenance to l…" at bounding box center [446, 183] width 290 height 21
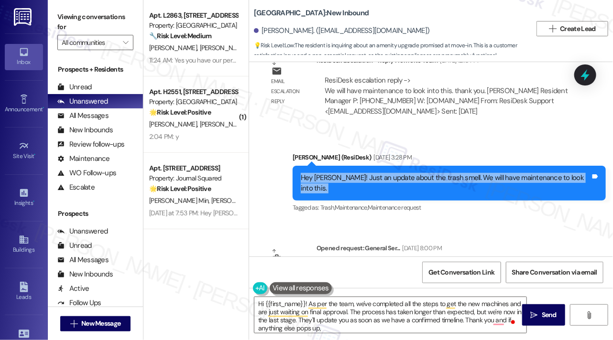
click at [490, 181] on div "Hey Sydney! Just an update about the trash smell. We will have maintenance to l…" at bounding box center [446, 183] width 290 height 21
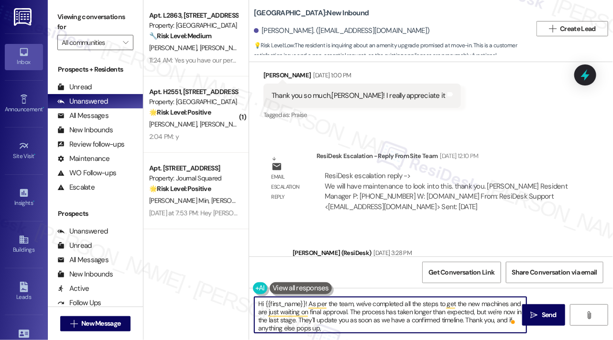
click at [338, 329] on textarea "Hi {{first_name}}! As per the team, we've completed all the steps to get the ne…" at bounding box center [390, 315] width 272 height 36
type textarea "Hi {{first_name}}! As per the team, we've completed all the steps to get the ne…"
